Goal: Task Accomplishment & Management: Complete application form

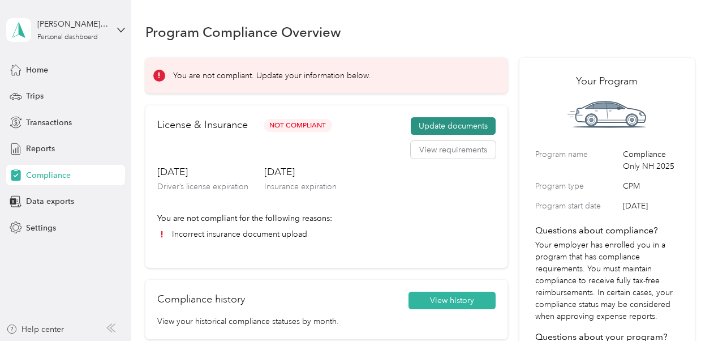
click at [445, 129] on button "Update documents" at bounding box center [453, 126] width 85 height 18
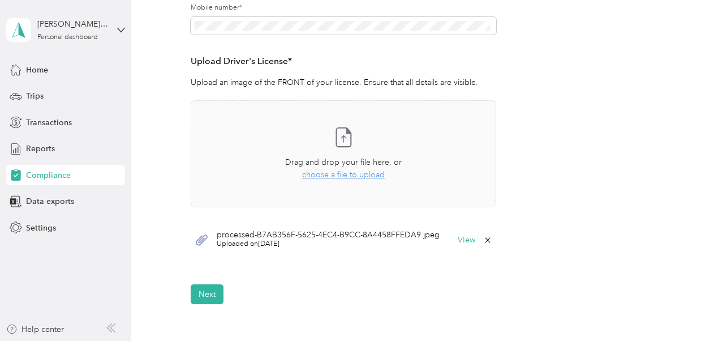
scroll to position [281, 0]
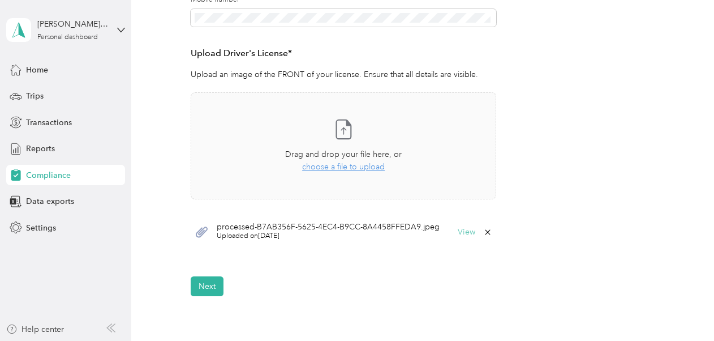
click at [463, 232] on button "View" at bounding box center [467, 232] width 18 height 8
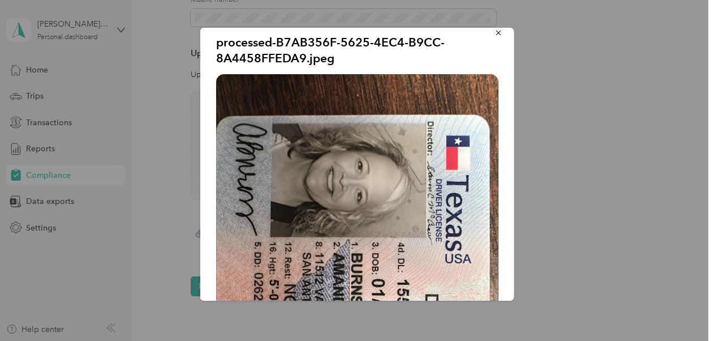
scroll to position [0, 0]
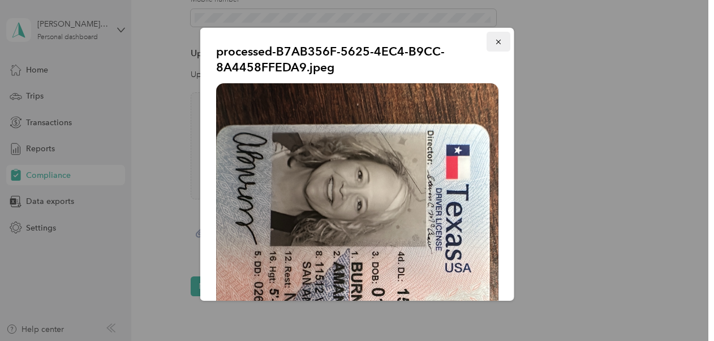
click at [495, 42] on icon "button" at bounding box center [499, 42] width 8 height 8
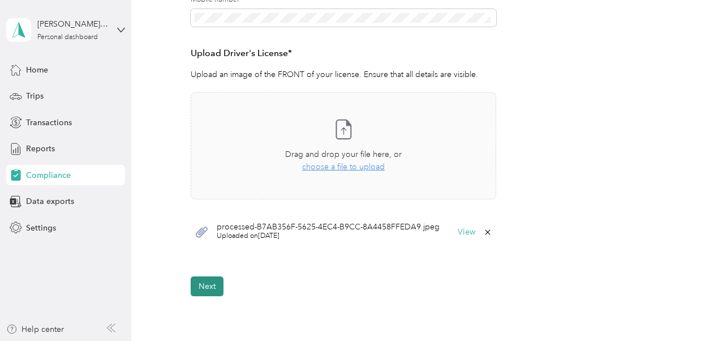
click at [210, 284] on button "Next" at bounding box center [207, 286] width 33 height 20
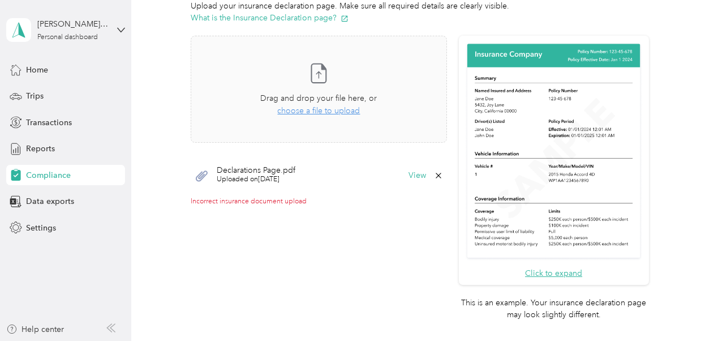
scroll to position [294, 0]
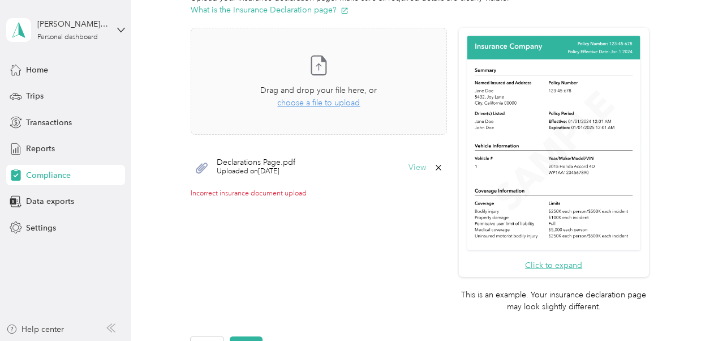
click at [414, 166] on button "View" at bounding box center [418, 168] width 18 height 8
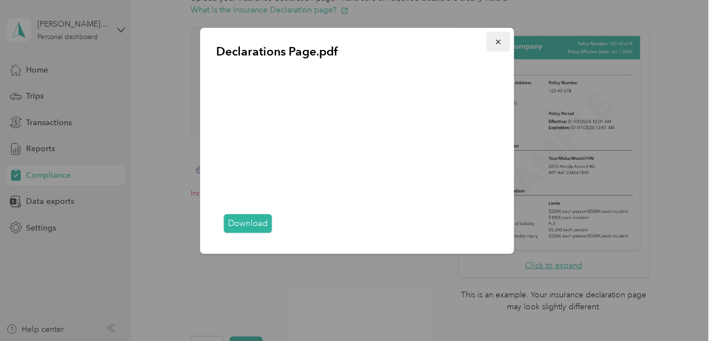
click at [499, 40] on icon "button" at bounding box center [499, 42] width 8 height 8
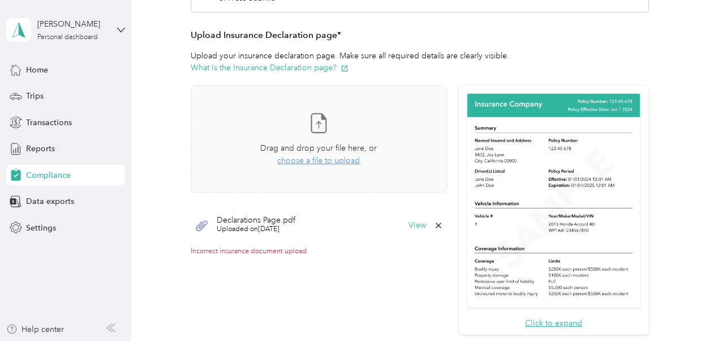
scroll to position [234, 0]
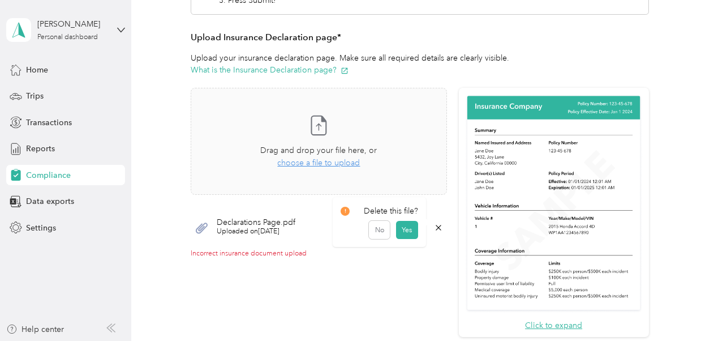
click at [436, 228] on icon at bounding box center [438, 227] width 5 height 5
click at [407, 232] on button "Yes" at bounding box center [407, 234] width 22 height 18
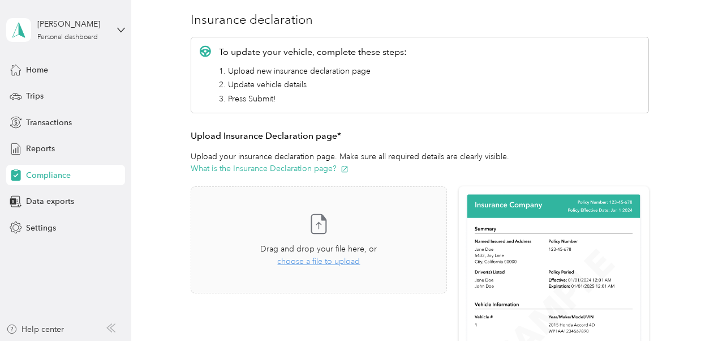
scroll to position [0, 0]
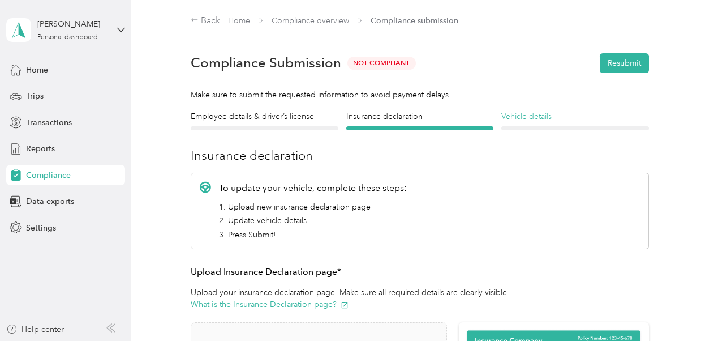
click at [532, 119] on h4 "Vehicle details" at bounding box center [575, 116] width 147 height 12
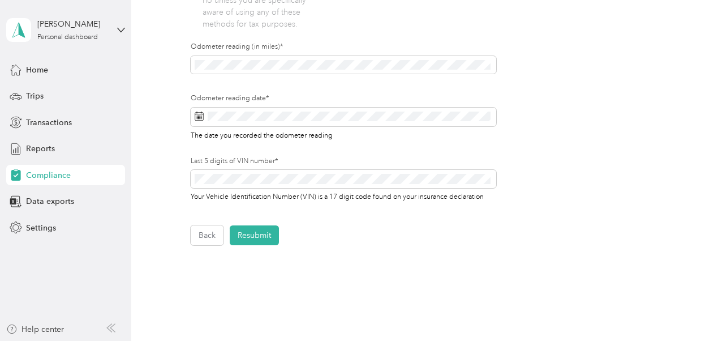
scroll to position [405, 0]
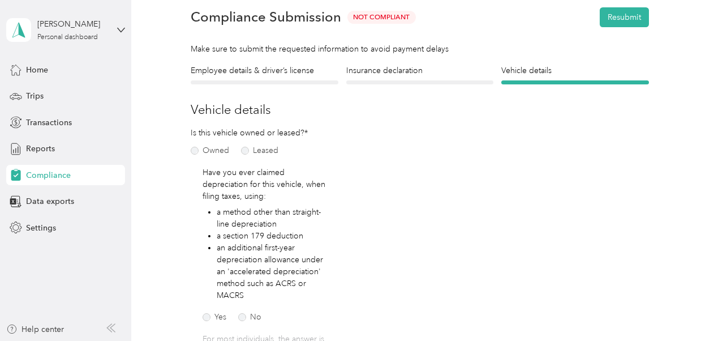
scroll to position [44, 0]
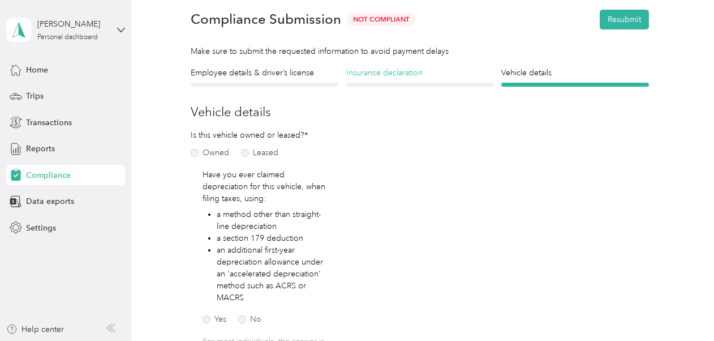
click at [390, 73] on h4 "Insurance declaration" at bounding box center [419, 73] width 147 height 12
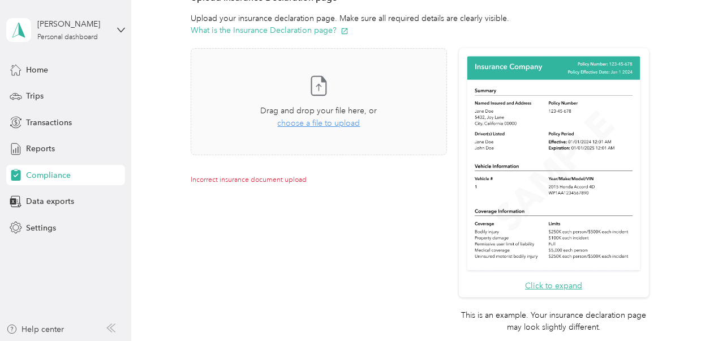
scroll to position [276, 0]
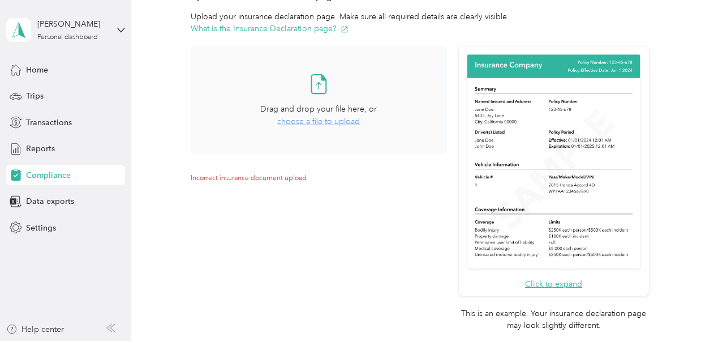
click at [304, 119] on span "choose a file to upload" at bounding box center [318, 122] width 83 height 10
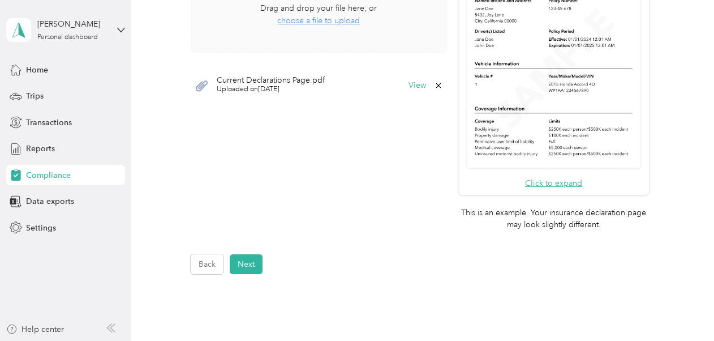
scroll to position [382, 0]
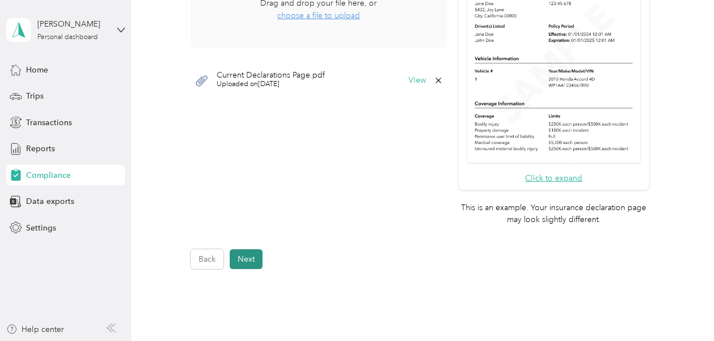
click at [243, 260] on button "Next" at bounding box center [246, 259] width 33 height 20
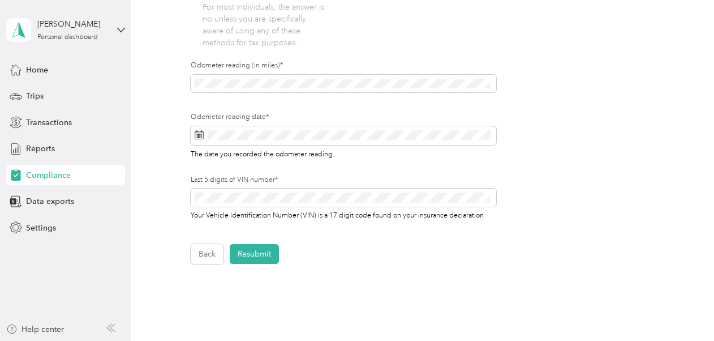
scroll to position [394, 0]
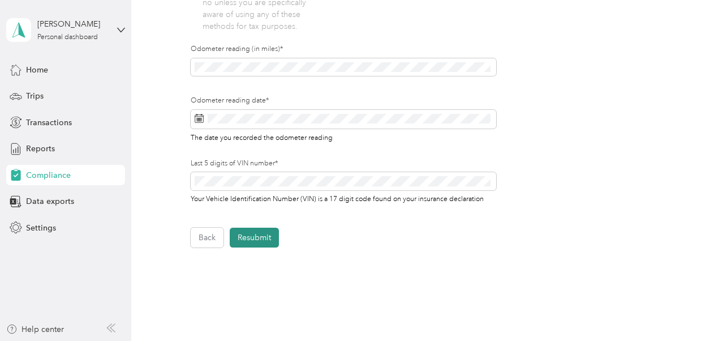
click at [256, 240] on button "Resubmit" at bounding box center [254, 238] width 49 height 20
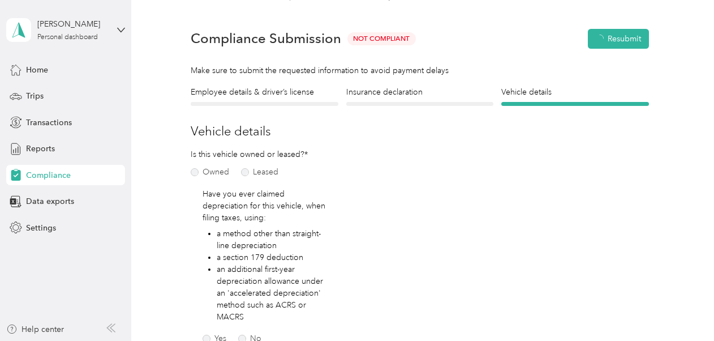
scroll to position [14, 0]
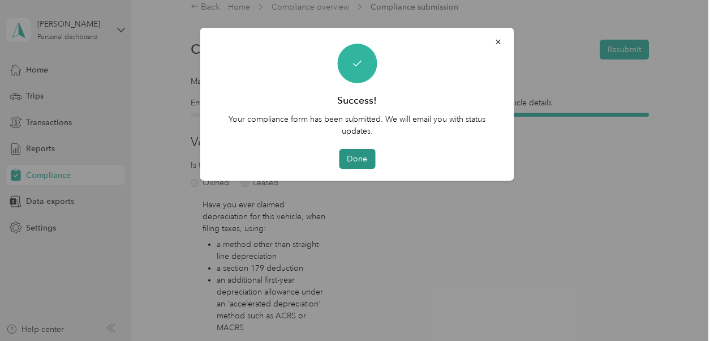
click at [356, 154] on button "Done" at bounding box center [357, 159] width 36 height 20
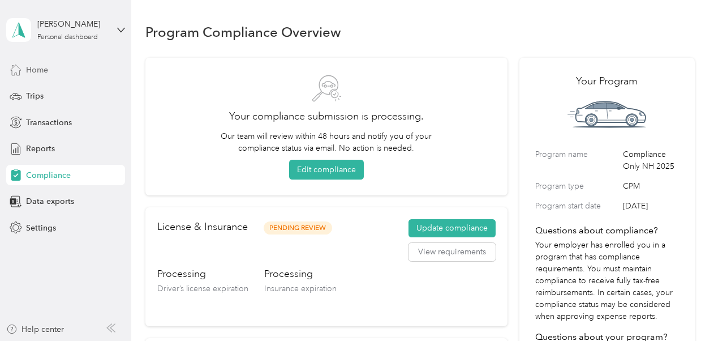
click at [41, 72] on span "Home" at bounding box center [37, 70] width 22 height 12
